Goal: Task Accomplishment & Management: Complete application form

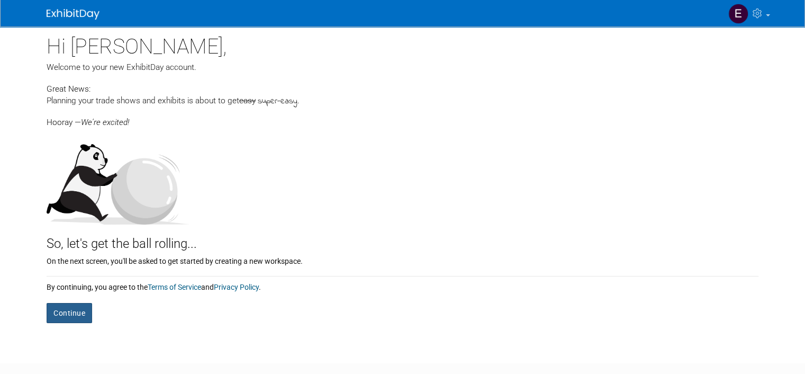
click at [70, 310] on button "Continue" at bounding box center [70, 313] width 46 height 20
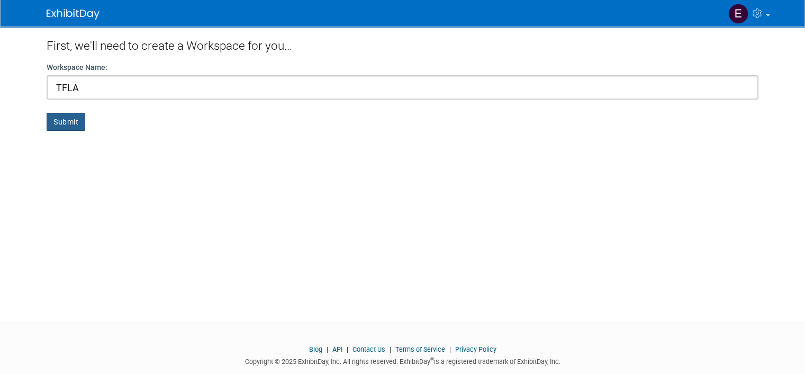
type input "TFLA"
click at [61, 122] on button "Submit" at bounding box center [66, 122] width 39 height 18
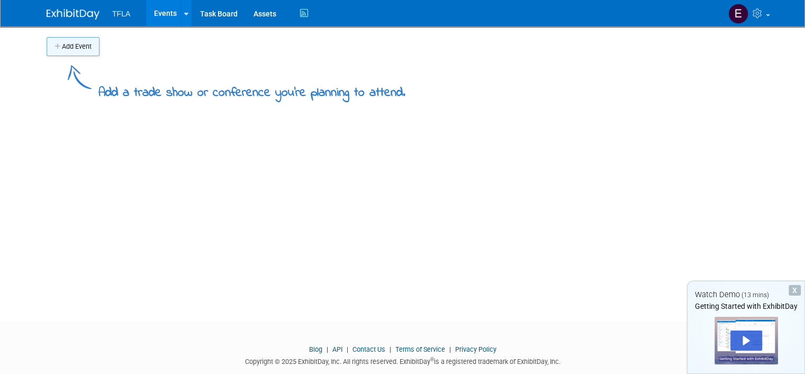
click at [55, 46] on icon "button" at bounding box center [58, 46] width 7 height 7
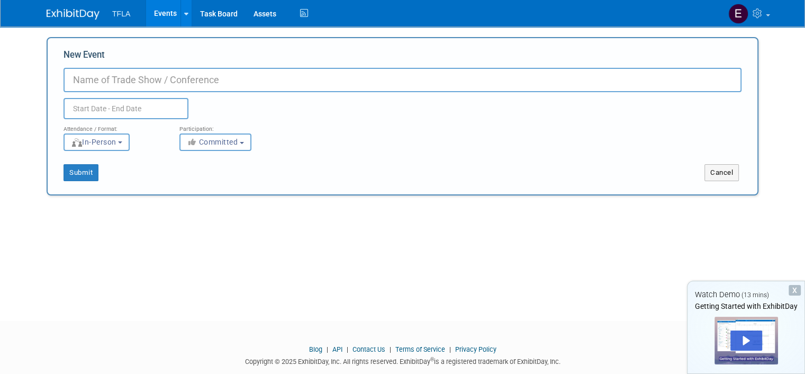
click at [119, 84] on input "New Event" at bounding box center [403, 80] width 678 height 24
type input "TFLA AFC"
click at [112, 107] on input "text" at bounding box center [126, 108] width 125 height 21
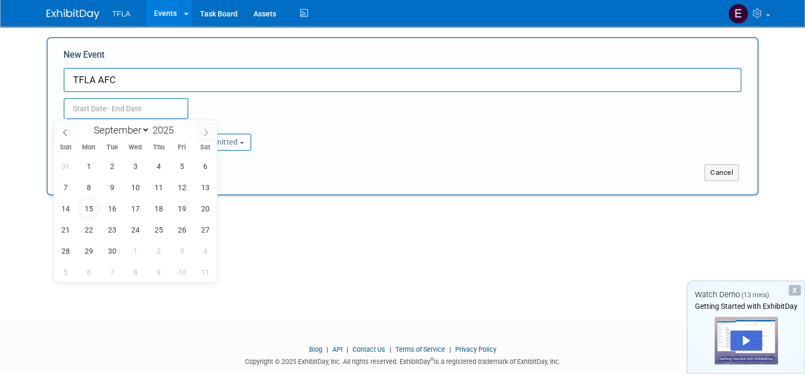
click at [208, 131] on icon at bounding box center [205, 132] width 7 height 7
select select "9"
click at [180, 226] on span "24" at bounding box center [182, 229] width 21 height 21
click at [177, 226] on span "24" at bounding box center [182, 229] width 21 height 21
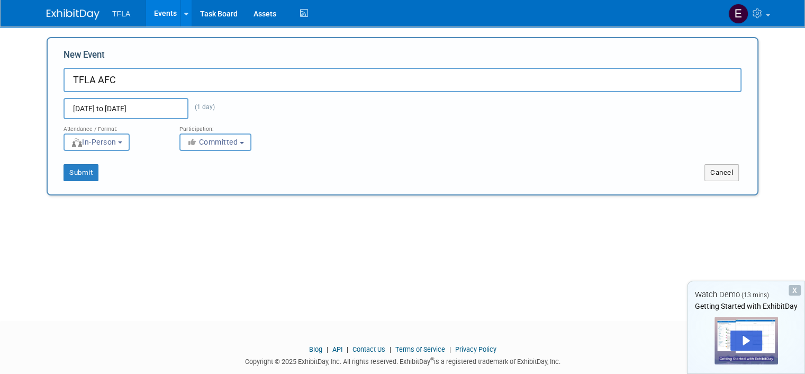
click at [165, 106] on input "Oct 24, 2025 to Oct 24, 2025" at bounding box center [126, 108] width 125 height 21
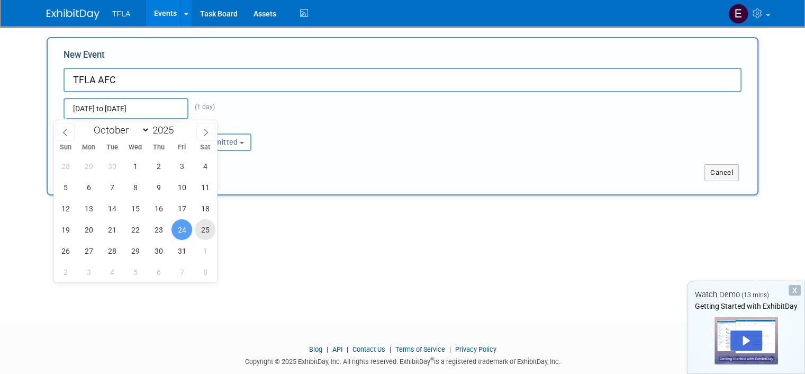
click at [200, 226] on span "25" at bounding box center [205, 229] width 21 height 21
click at [182, 224] on span "24" at bounding box center [182, 229] width 21 height 21
type input "[DATE] to [DATE]"
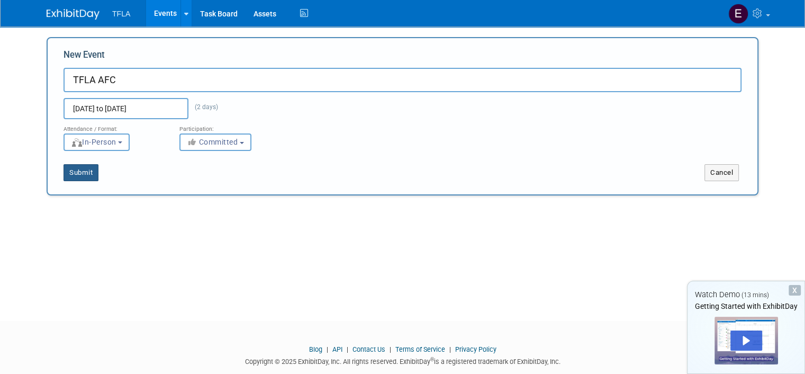
click at [69, 168] on button "Submit" at bounding box center [81, 172] width 35 height 17
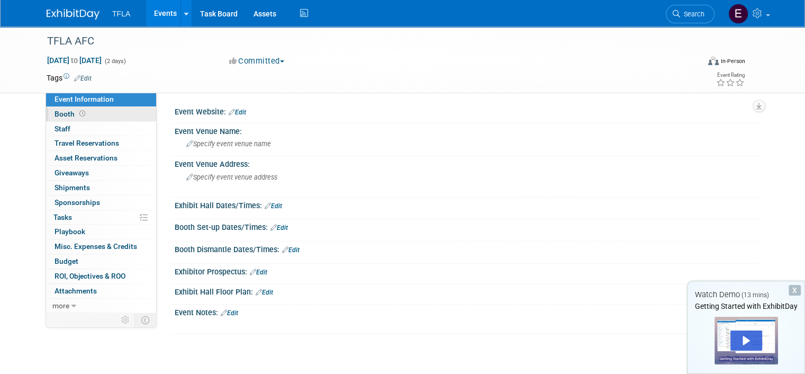
click at [59, 112] on span "Booth" at bounding box center [71, 114] width 33 height 8
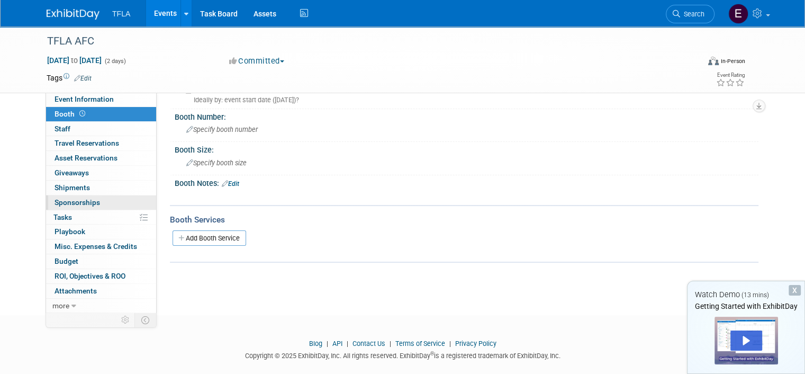
scroll to position [52, 0]
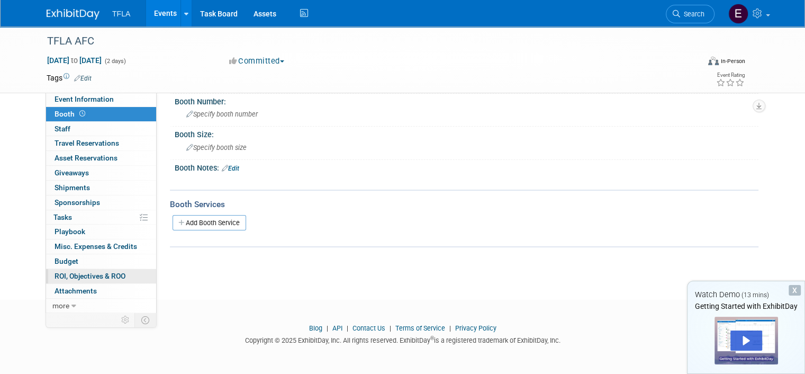
click at [77, 275] on span "ROI, Objectives & ROO 0" at bounding box center [90, 276] width 71 height 8
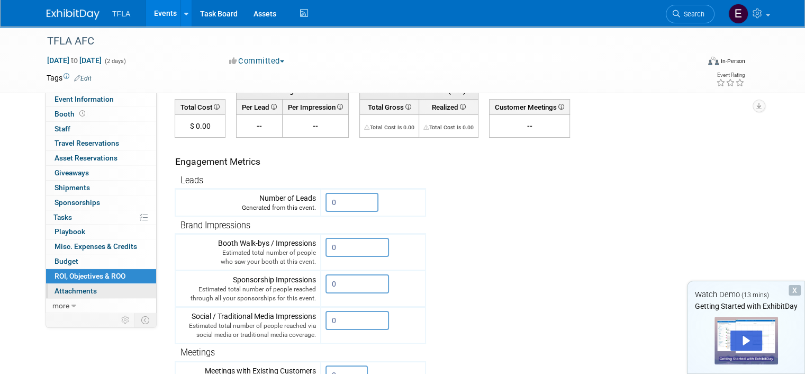
scroll to position [0, 0]
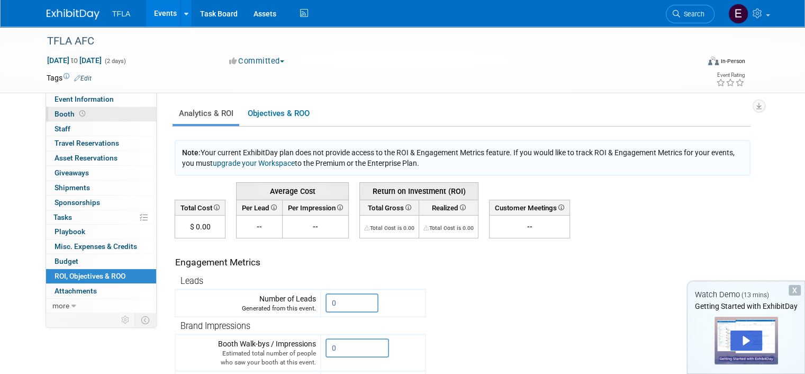
click at [56, 113] on span "Booth" at bounding box center [71, 114] width 33 height 8
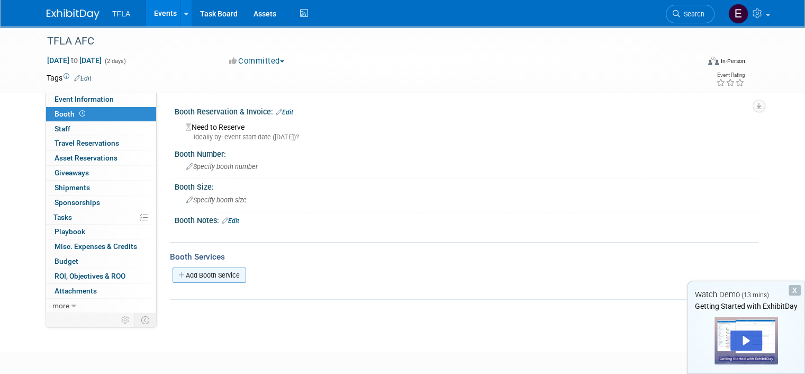
click at [226, 271] on link "Add Booth Service" at bounding box center [210, 274] width 74 height 15
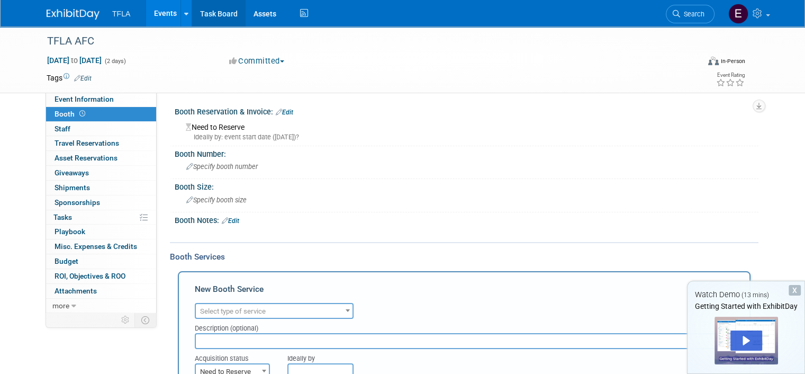
click at [214, 11] on link "Task Board" at bounding box center [218, 13] width 53 height 26
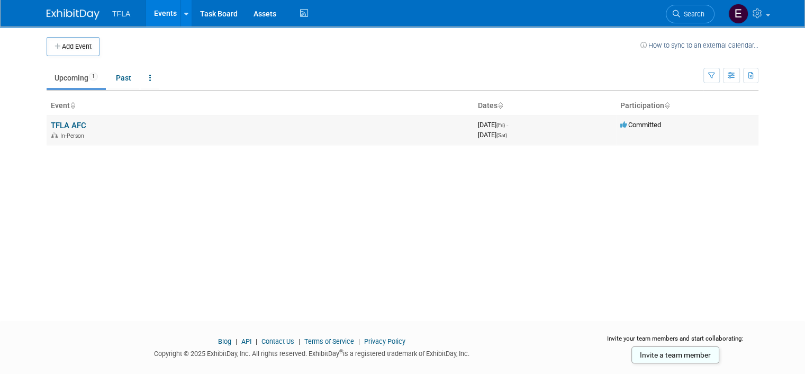
click at [74, 123] on link "TFLA AFC" at bounding box center [68, 126] width 35 height 10
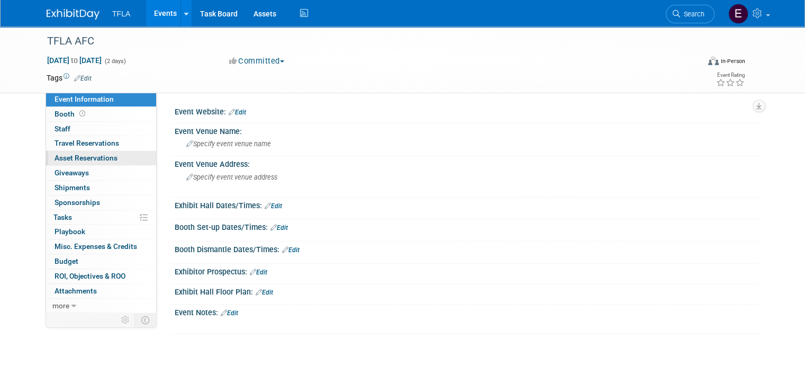
click at [57, 158] on span "Asset Reservations 0" at bounding box center [86, 158] width 63 height 8
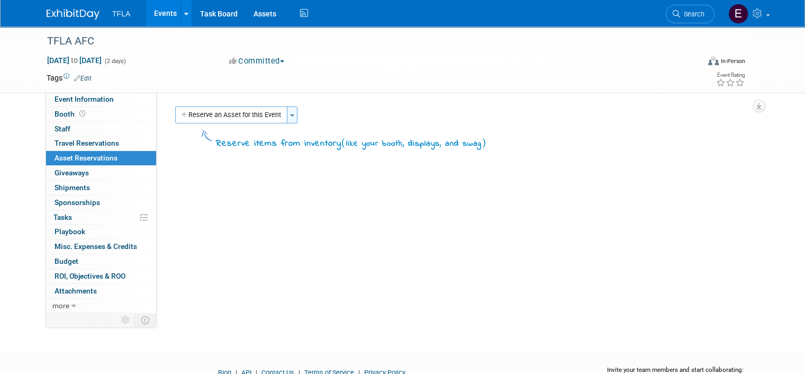
click at [287, 112] on button "Toggle Dropdown" at bounding box center [292, 114] width 11 height 17
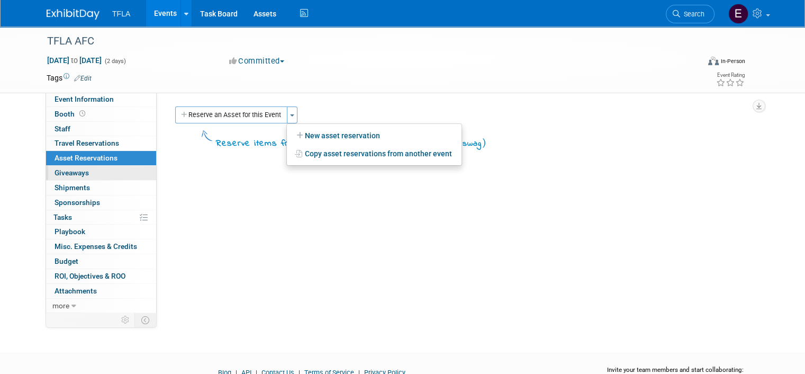
click at [84, 172] on link "0 Giveaways 0" at bounding box center [101, 173] width 110 height 14
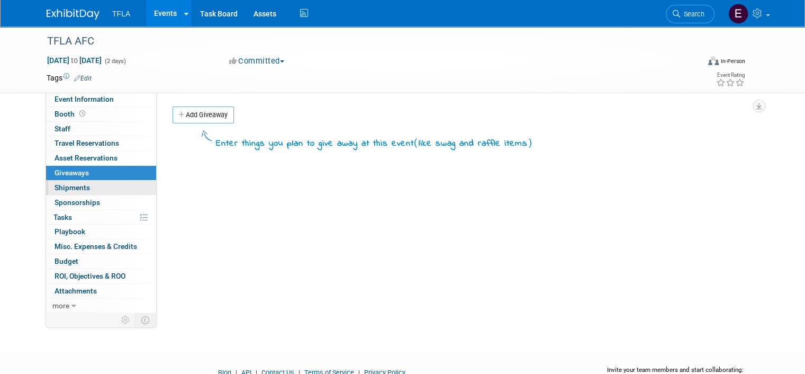
click at [78, 190] on span "Shipments 0" at bounding box center [72, 187] width 35 height 8
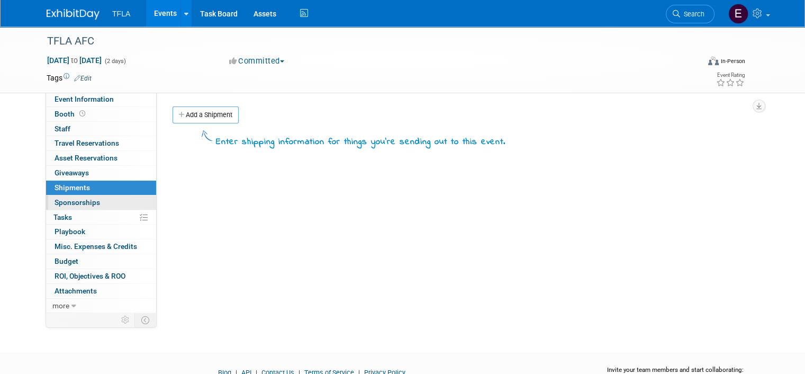
click at [86, 206] on span "Sponsorships 0" at bounding box center [78, 202] width 46 height 8
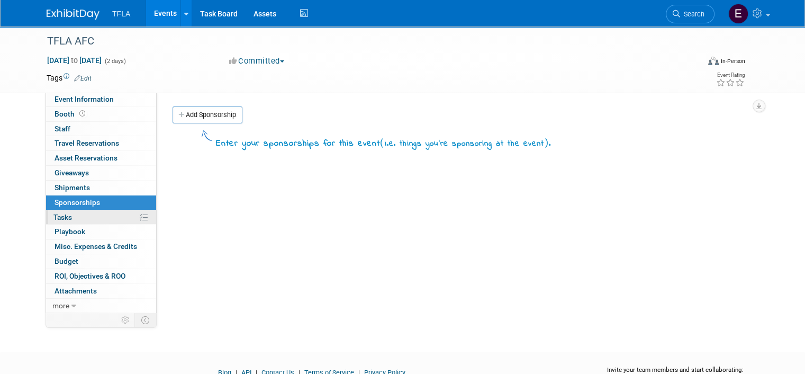
click at [80, 221] on link "0% Tasks 0%" at bounding box center [101, 217] width 110 height 14
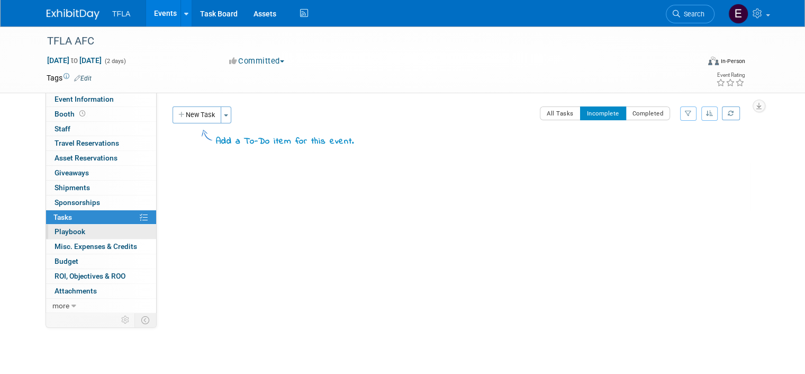
click at [74, 232] on span "Playbook 0" at bounding box center [70, 231] width 31 height 8
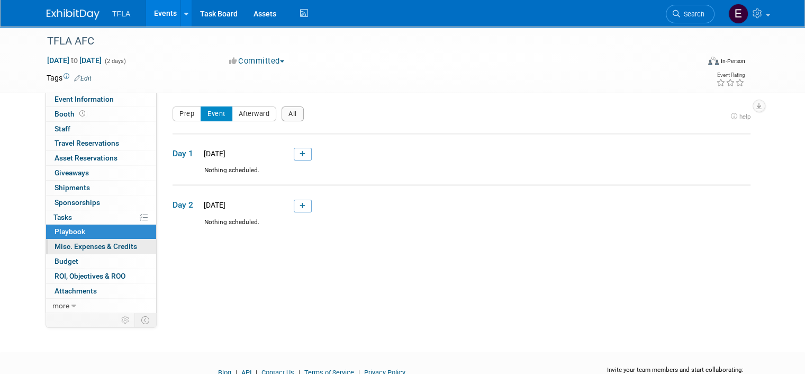
click at [79, 246] on span "Misc. Expenses & Credits 0" at bounding box center [96, 246] width 83 height 8
